Goal: Transaction & Acquisition: Purchase product/service

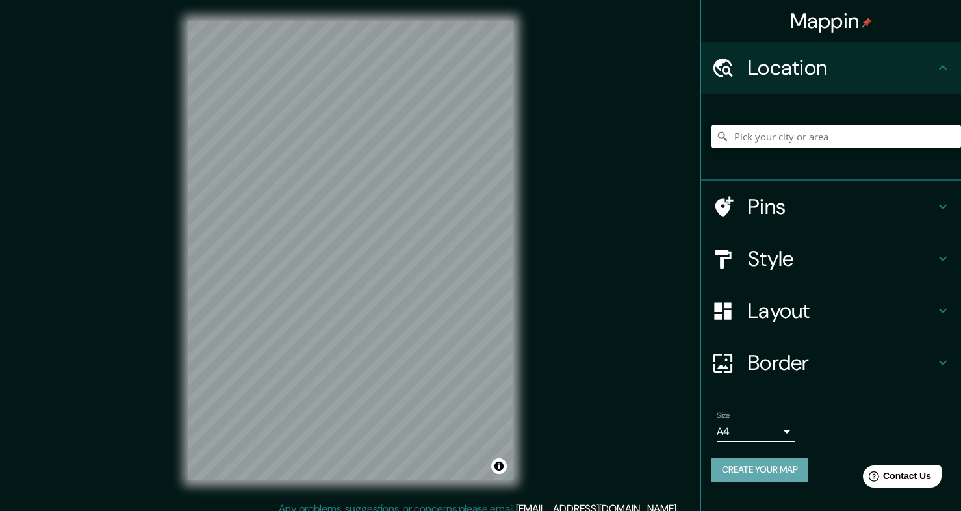
click at [793, 470] on button "Create your map" at bounding box center [759, 469] width 97 height 24
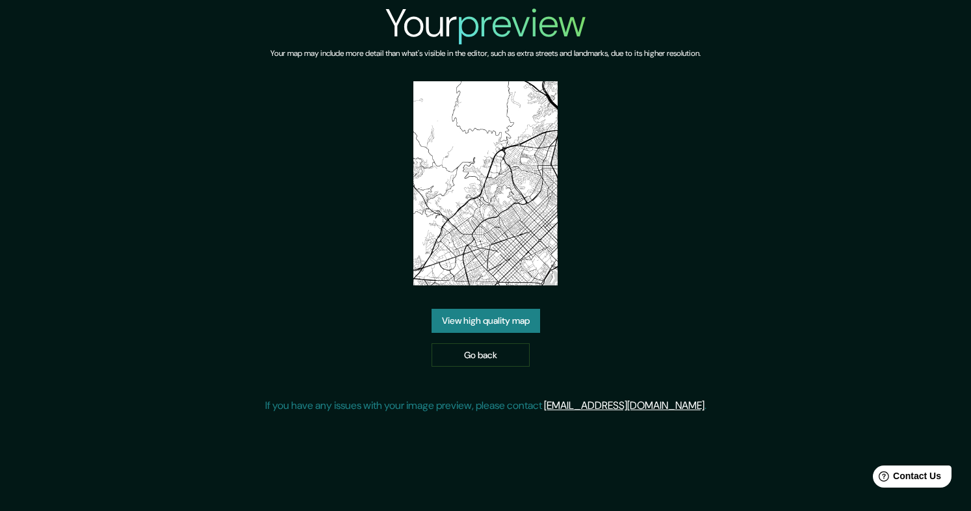
click at [507, 321] on link "View high quality map" at bounding box center [485, 321] width 109 height 24
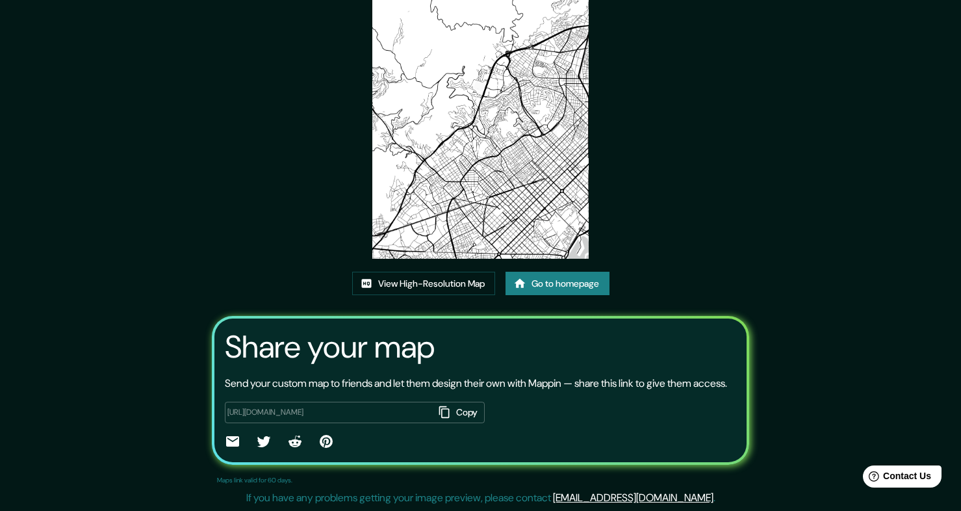
scroll to position [119, 0]
click at [577, 272] on link "Go to homepage" at bounding box center [557, 284] width 104 height 24
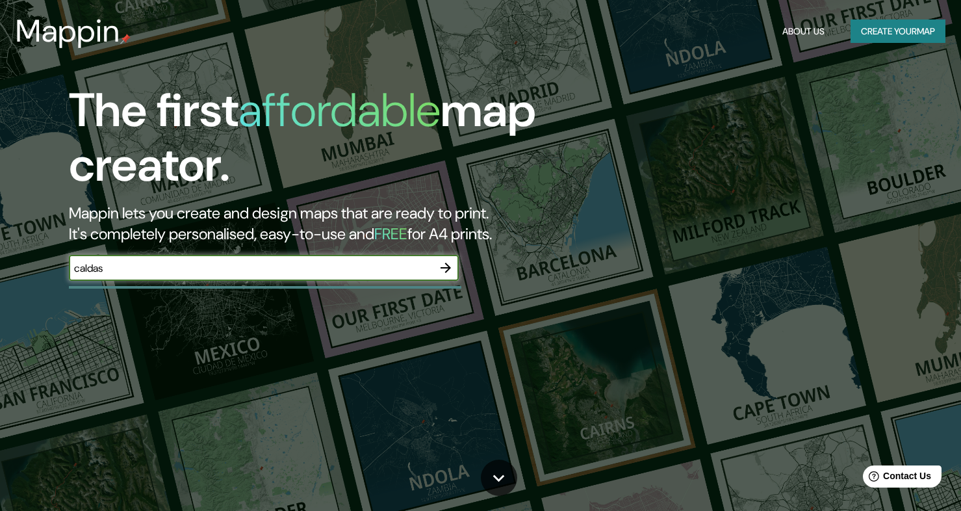
type input "caldas"
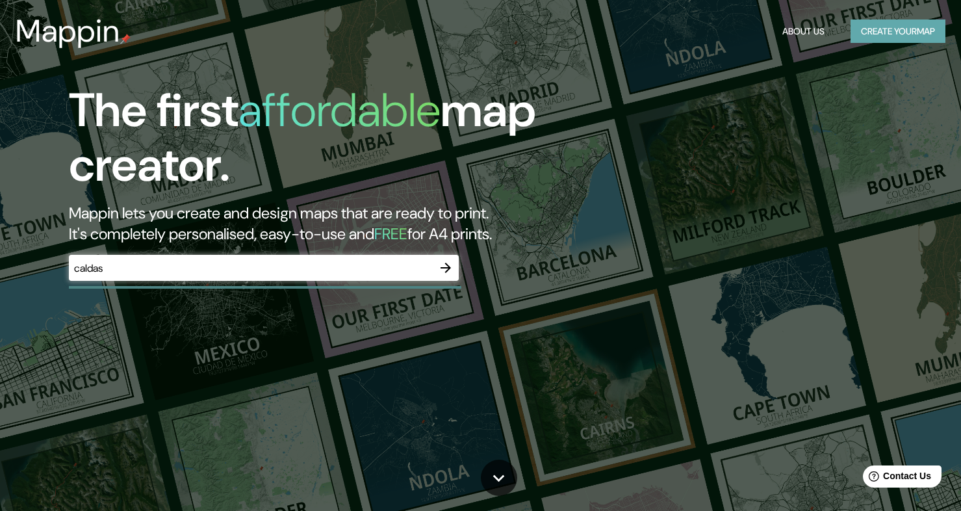
click at [887, 37] on button "Create your map" at bounding box center [897, 31] width 95 height 24
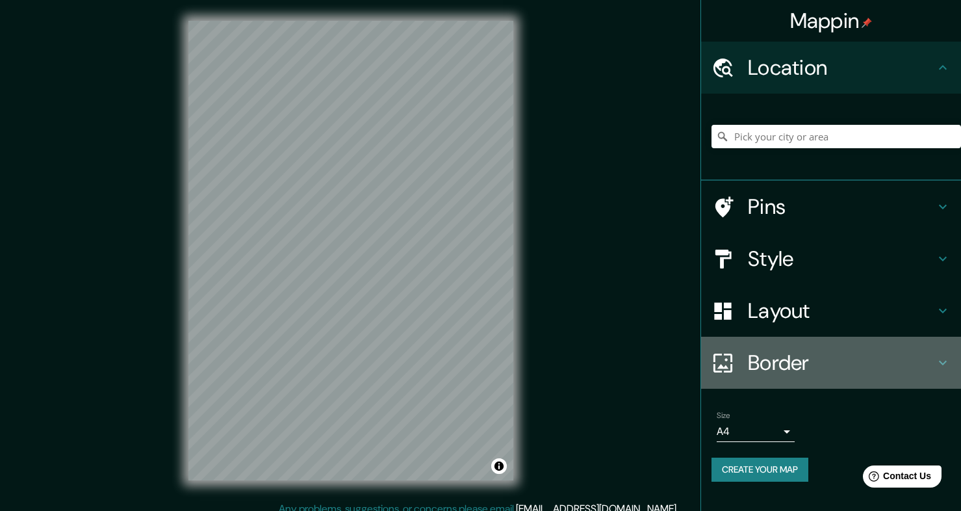
click at [817, 370] on h4 "Border" at bounding box center [841, 363] width 187 height 26
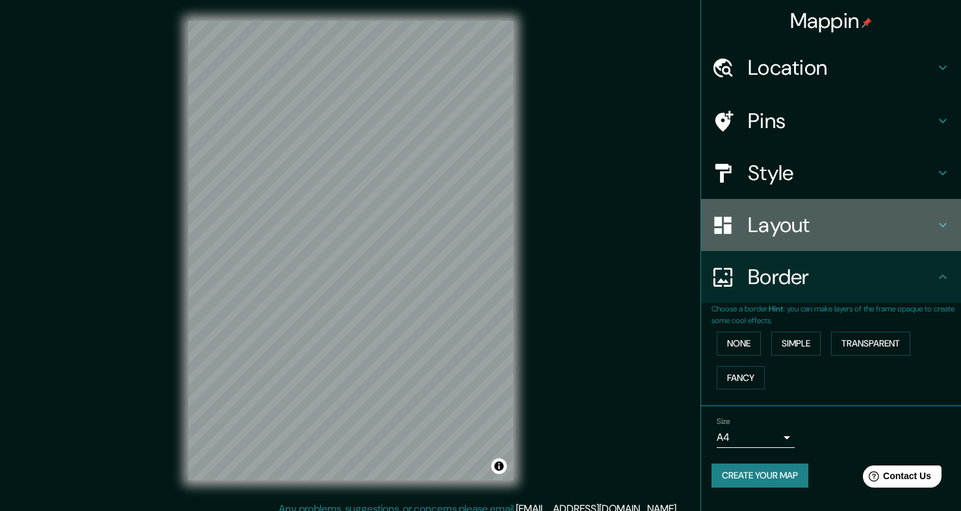
click at [833, 226] on h4 "Layout" at bounding box center [841, 225] width 187 height 26
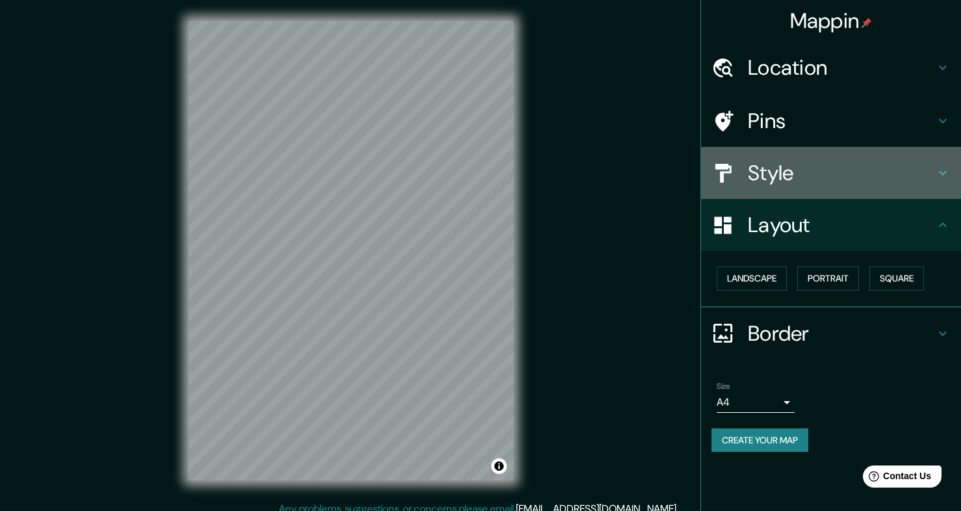
click at [823, 168] on h4 "Style" at bounding box center [841, 173] width 187 height 26
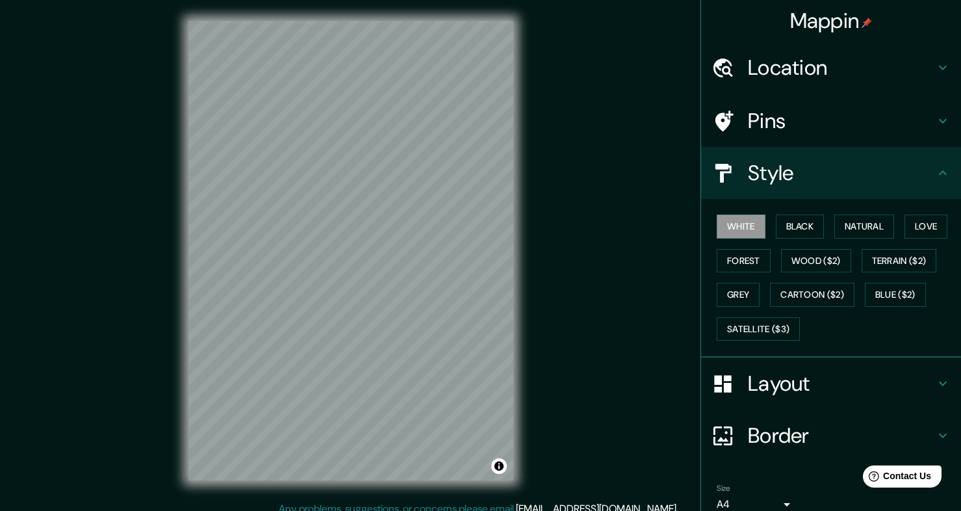
click at [825, 129] on h4 "Pins" at bounding box center [841, 121] width 187 height 26
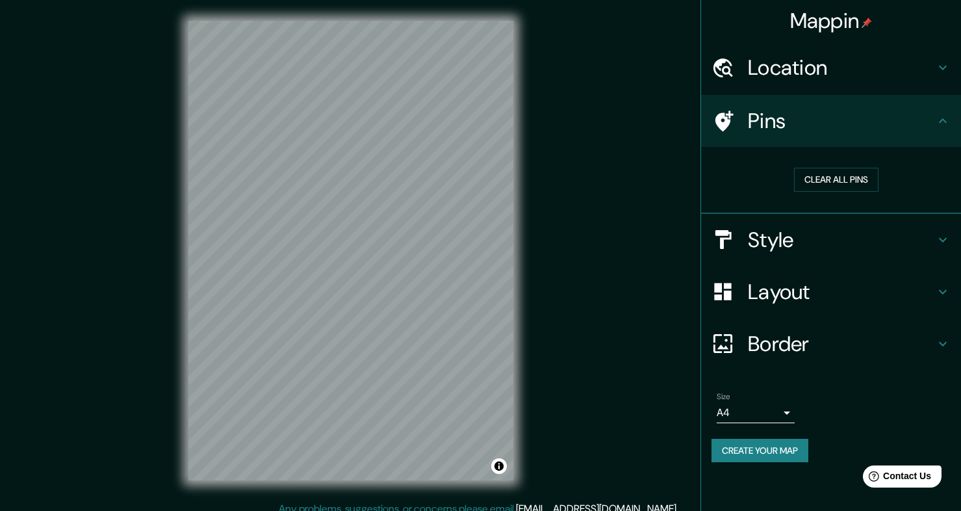
click at [814, 86] on div "Location" at bounding box center [831, 68] width 260 height 52
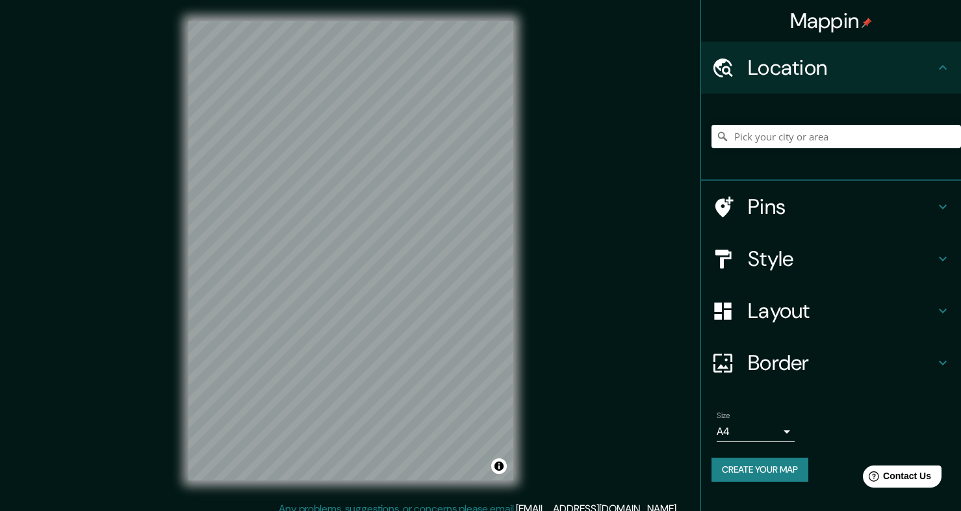
scroll to position [11, 0]
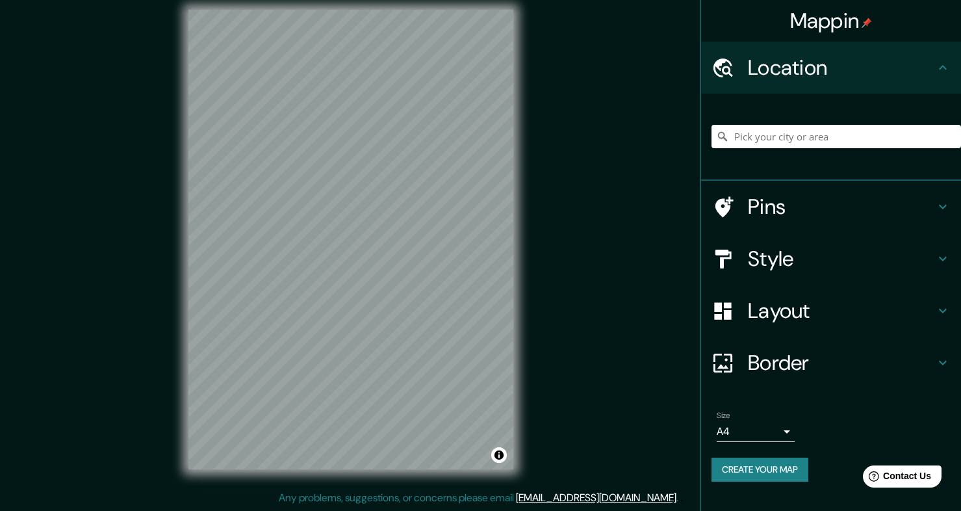
click at [784, 423] on body "Mappin Location Pins Style Layout Border Choose a border. Hint : you can make l…" at bounding box center [480, 244] width 961 height 511
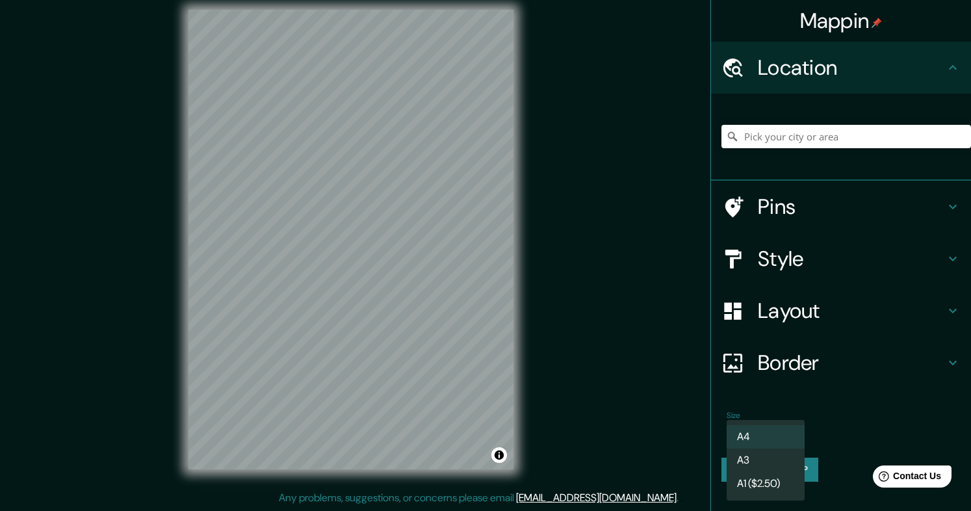
click at [850, 435] on div at bounding box center [485, 255] width 971 height 511
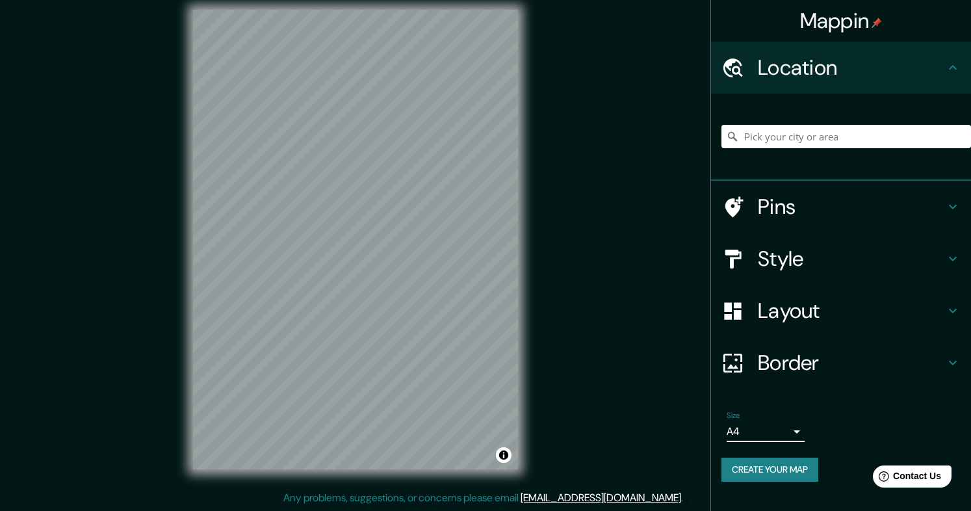
click at [784, 439] on body "Mappin Location Pins Style Layout Border Choose a border. Hint : you can make l…" at bounding box center [485, 244] width 971 height 511
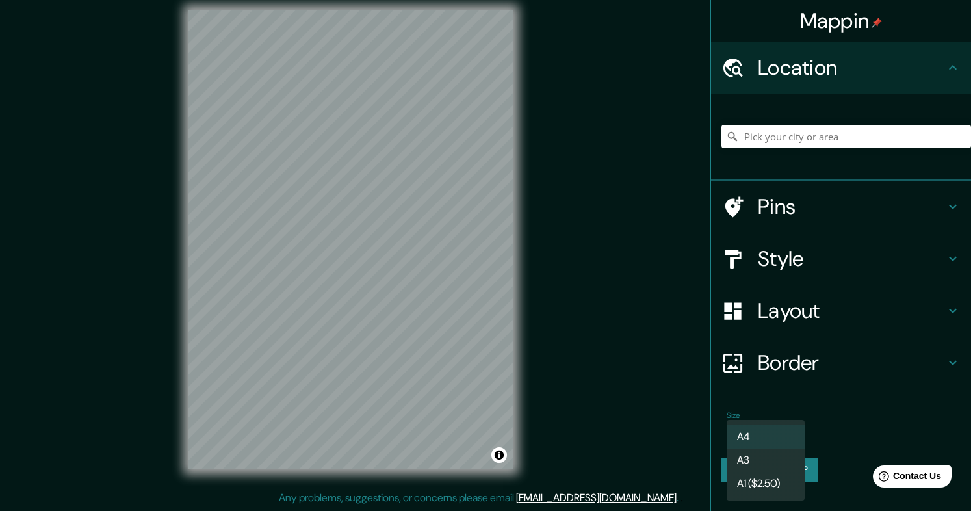
click at [775, 486] on li "A1 ($2.50)" at bounding box center [765, 483] width 78 height 23
type input "a3"
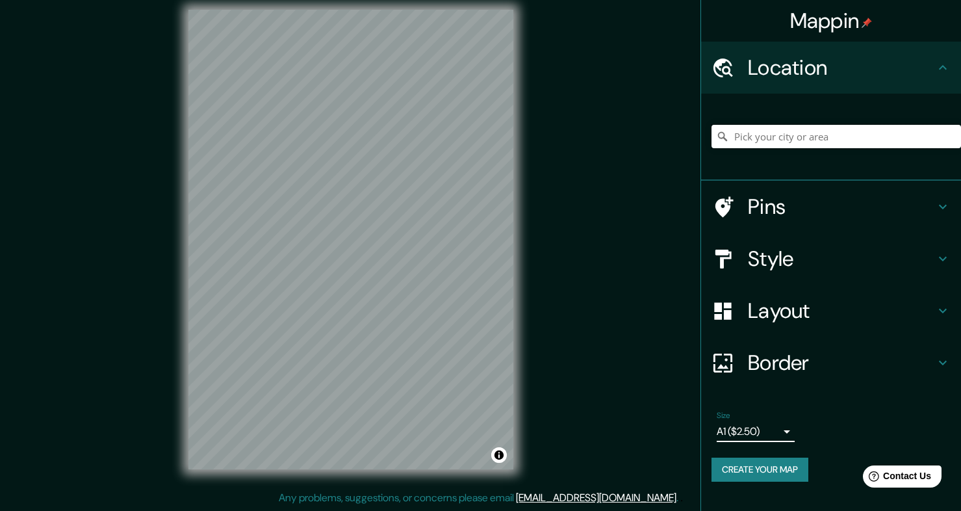
click at [793, 140] on input "Pick your city or area" at bounding box center [835, 136] width 249 height 23
click at [834, 137] on input "Caldas, Colombia" at bounding box center [835, 136] width 249 height 23
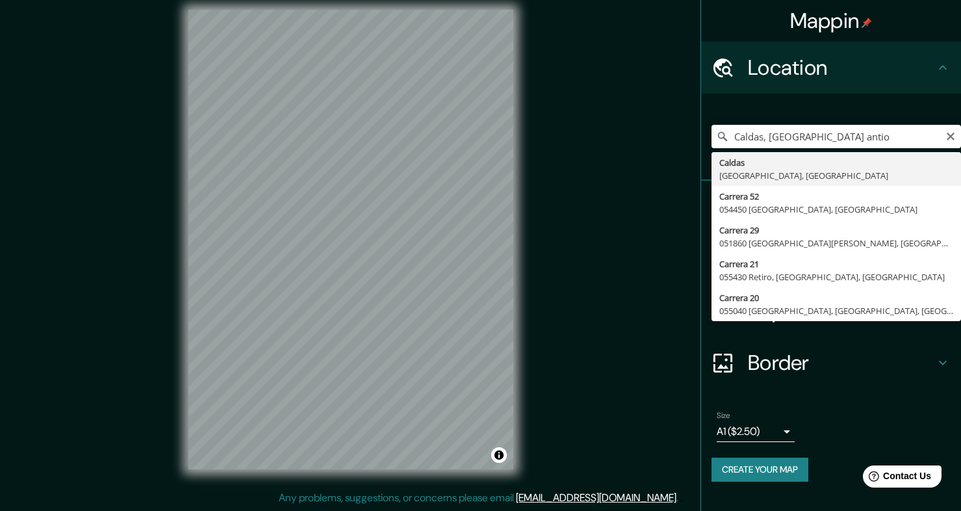
type input "Caldas, Antioquia, Colombia"
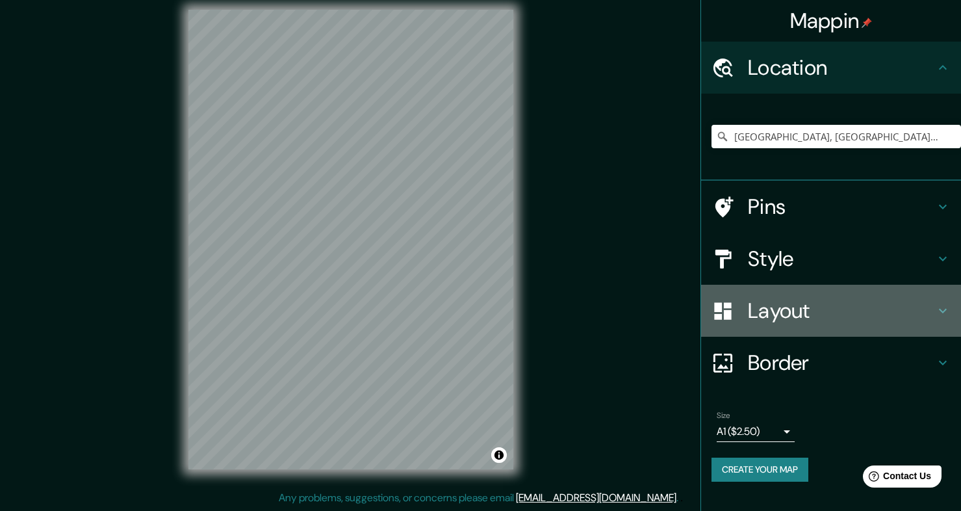
click at [835, 309] on h4 "Layout" at bounding box center [841, 311] width 187 height 26
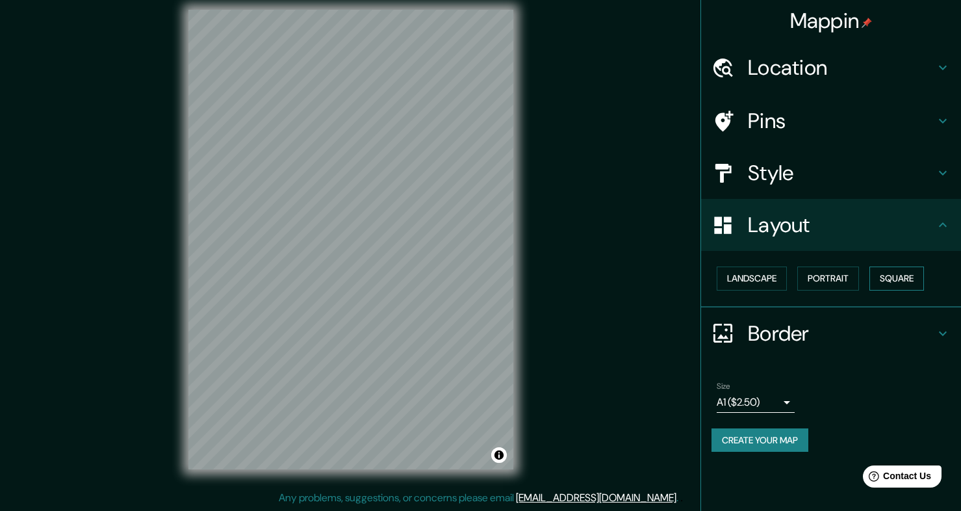
click at [914, 275] on button "Square" at bounding box center [896, 278] width 55 height 24
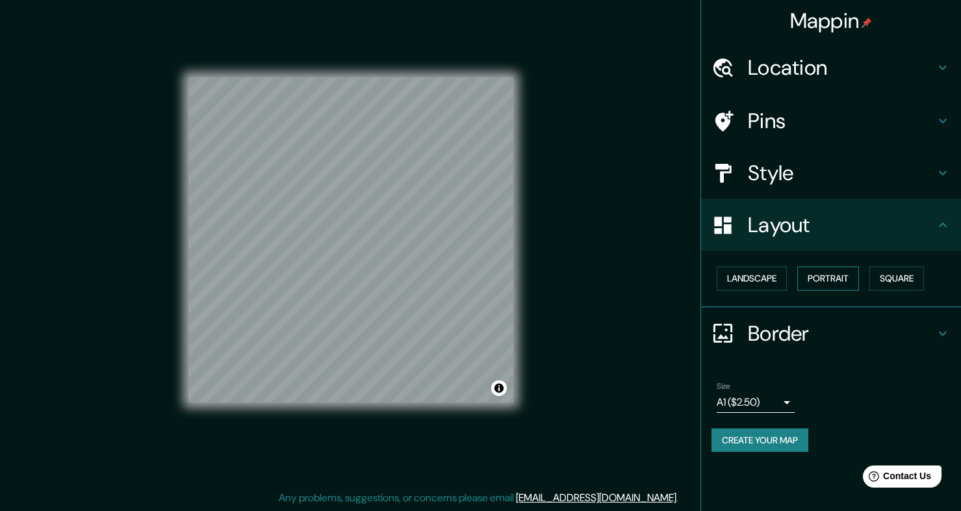
click at [830, 272] on button "Portrait" at bounding box center [828, 278] width 62 height 24
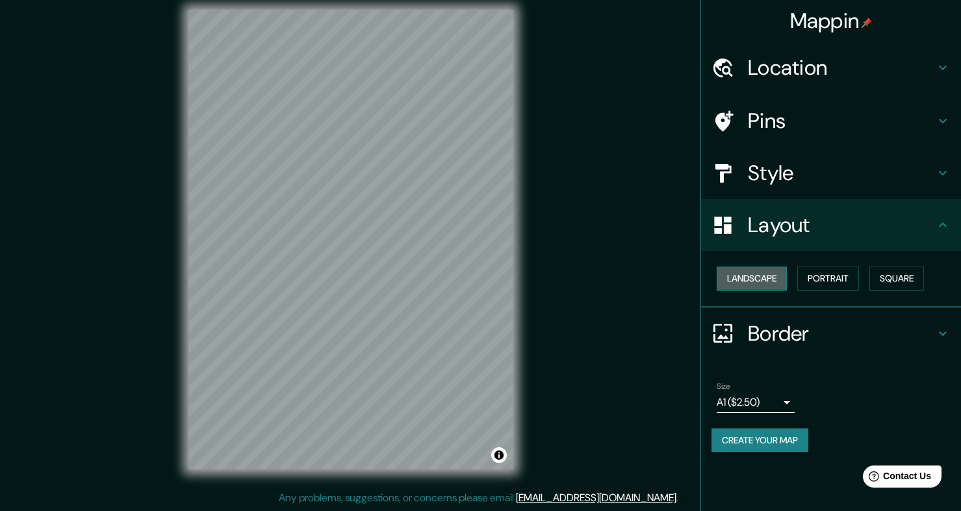
click at [759, 273] on button "Landscape" at bounding box center [752, 278] width 70 height 24
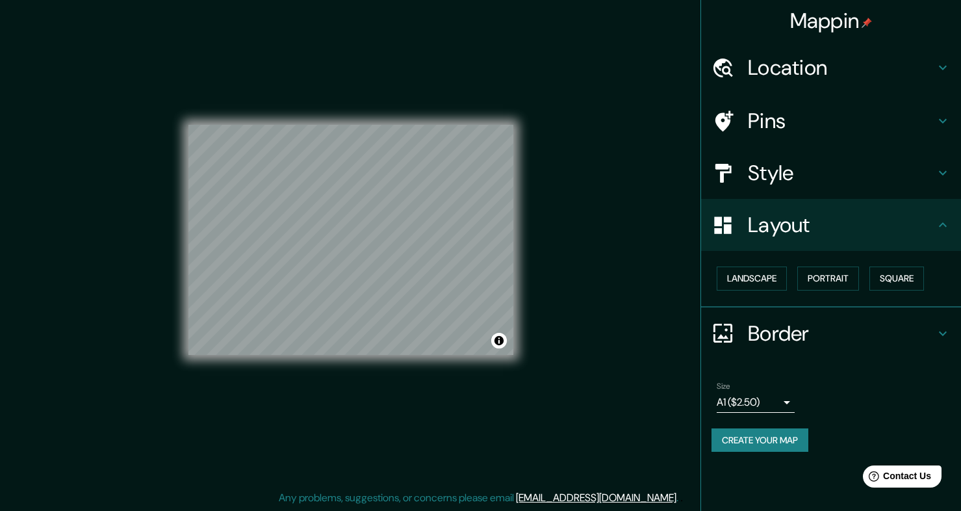
click at [871, 274] on div "Landscape Portrait Square" at bounding box center [835, 278] width 249 height 34
click at [842, 274] on button "Portrait" at bounding box center [828, 278] width 62 height 24
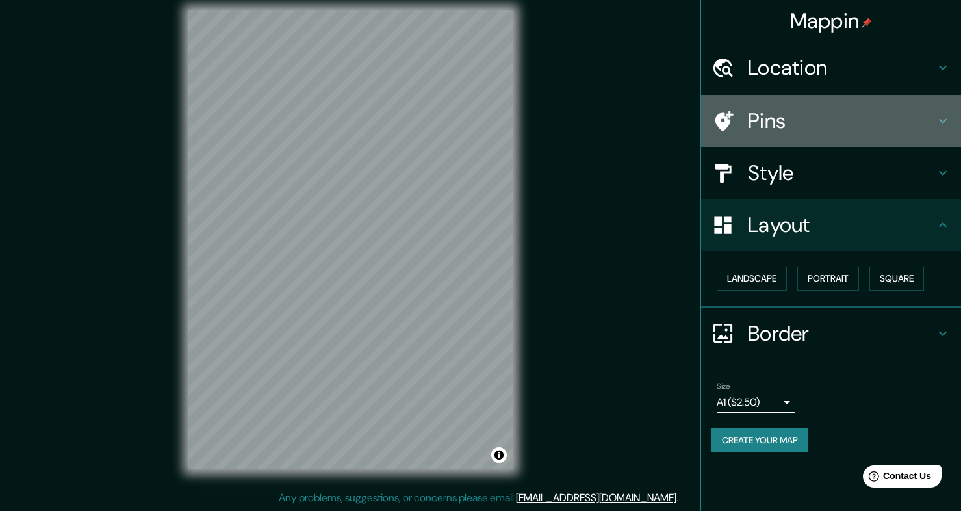
click at [817, 108] on h4 "Pins" at bounding box center [841, 121] width 187 height 26
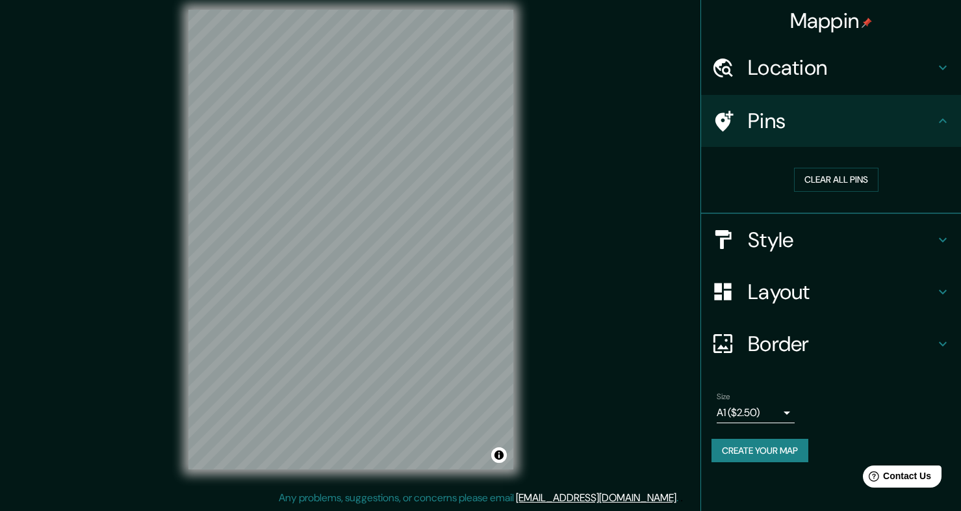
click at [847, 77] on h4 "Location" at bounding box center [841, 68] width 187 height 26
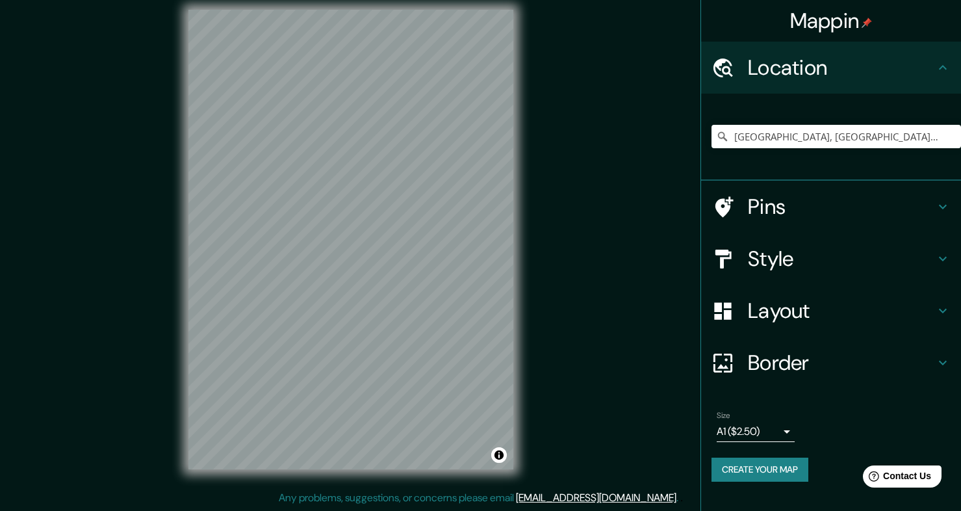
click at [847, 76] on h4 "Location" at bounding box center [841, 68] width 187 height 26
